Goal: Task Accomplishment & Management: Use online tool/utility

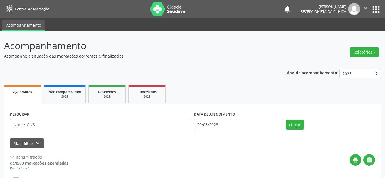
select select "7"
click at [161, 8] on img at bounding box center [168, 9] width 37 height 14
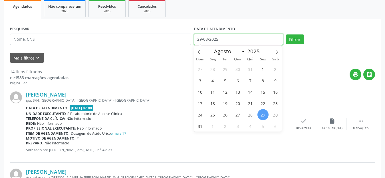
click at [217, 40] on input "29/08/2025" at bounding box center [238, 39] width 89 height 11
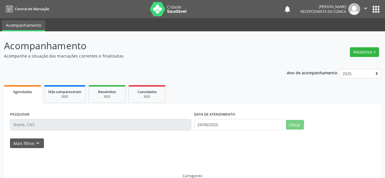
scroll to position [11, 0]
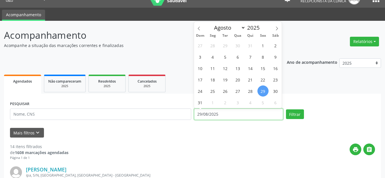
click at [227, 119] on input "29/08/2025" at bounding box center [238, 114] width 89 height 11
click at [225, 104] on span "2" at bounding box center [225, 102] width 11 height 11
type input "[DATE]"
click at [225, 104] on span "2" at bounding box center [225, 102] width 11 height 11
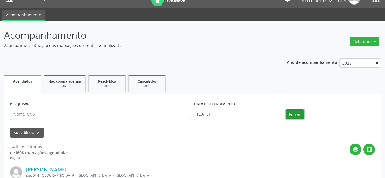
click at [291, 113] on button "Filtrar" at bounding box center [295, 114] width 18 height 10
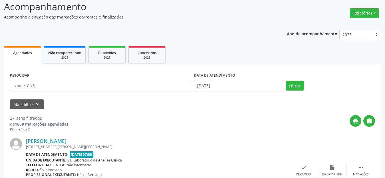
scroll to position [96, 0]
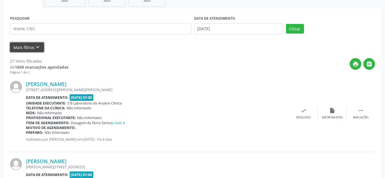
click at [36, 48] on icon "keyboard_arrow_down" at bounding box center [38, 47] width 6 height 6
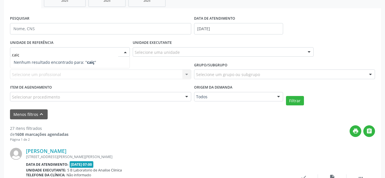
type input "cai"
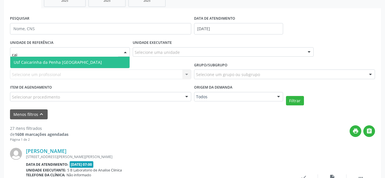
click at [44, 65] on span "Usf Caicarinha da Penha [GEOGRAPHIC_DATA]" at bounding box center [69, 62] width 119 height 11
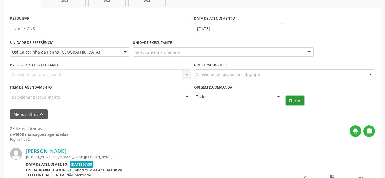
click at [296, 100] on button "Filtrar" at bounding box center [295, 101] width 18 height 10
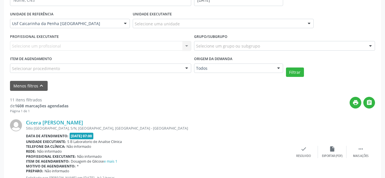
scroll to position [153, 0]
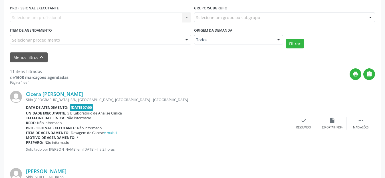
drag, startPoint x: 27, startPoint y: 72, endPoint x: 56, endPoint y: 71, distance: 28.5
click at [56, 71] on div "11 itens filtrados" at bounding box center [39, 71] width 58 height 6
click at [356, 127] on div "Mais ações" at bounding box center [360, 128] width 15 height 4
click at [277, 125] on div "print Imprimir" at bounding box center [275, 123] width 29 height 12
drag, startPoint x: 187, startPoint y: 65, endPoint x: 182, endPoint y: 62, distance: 5.4
